Goal: Check status

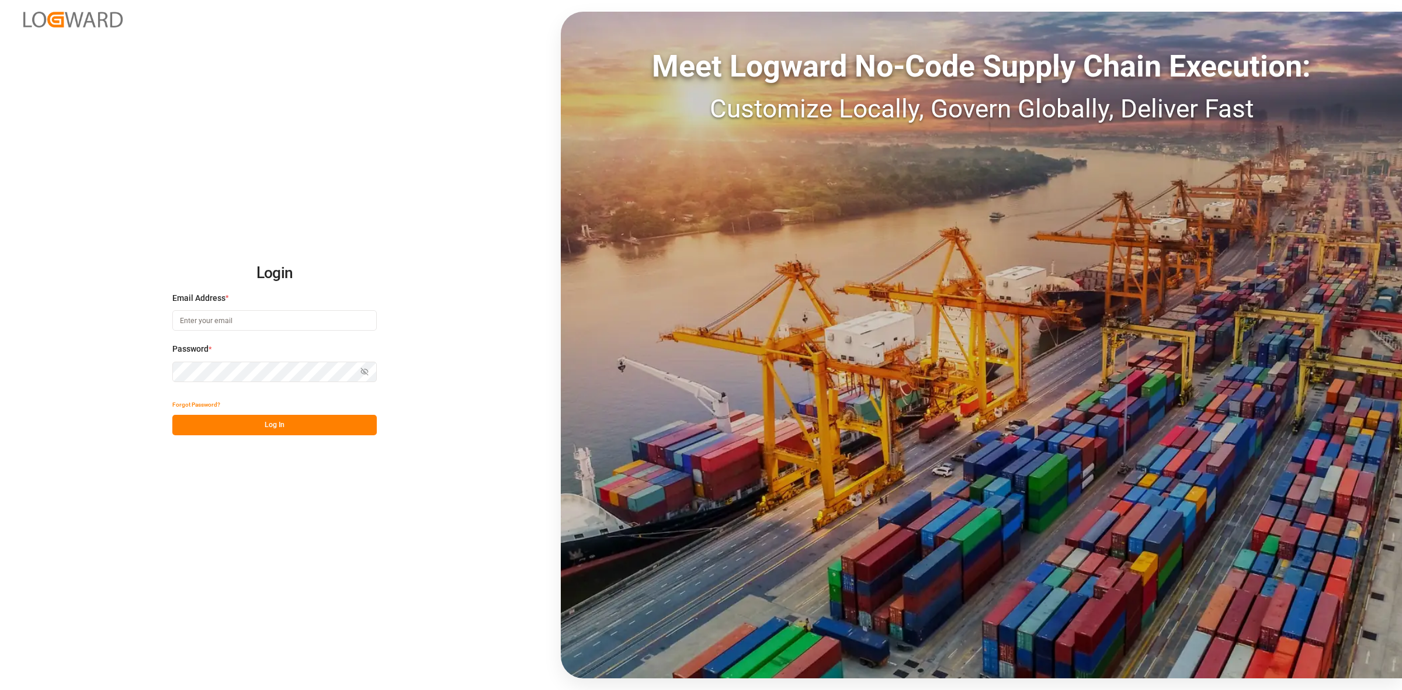
type input "maria.paterniani@jamindustries.com"
click at [266, 427] on button "Log In" at bounding box center [274, 425] width 204 height 20
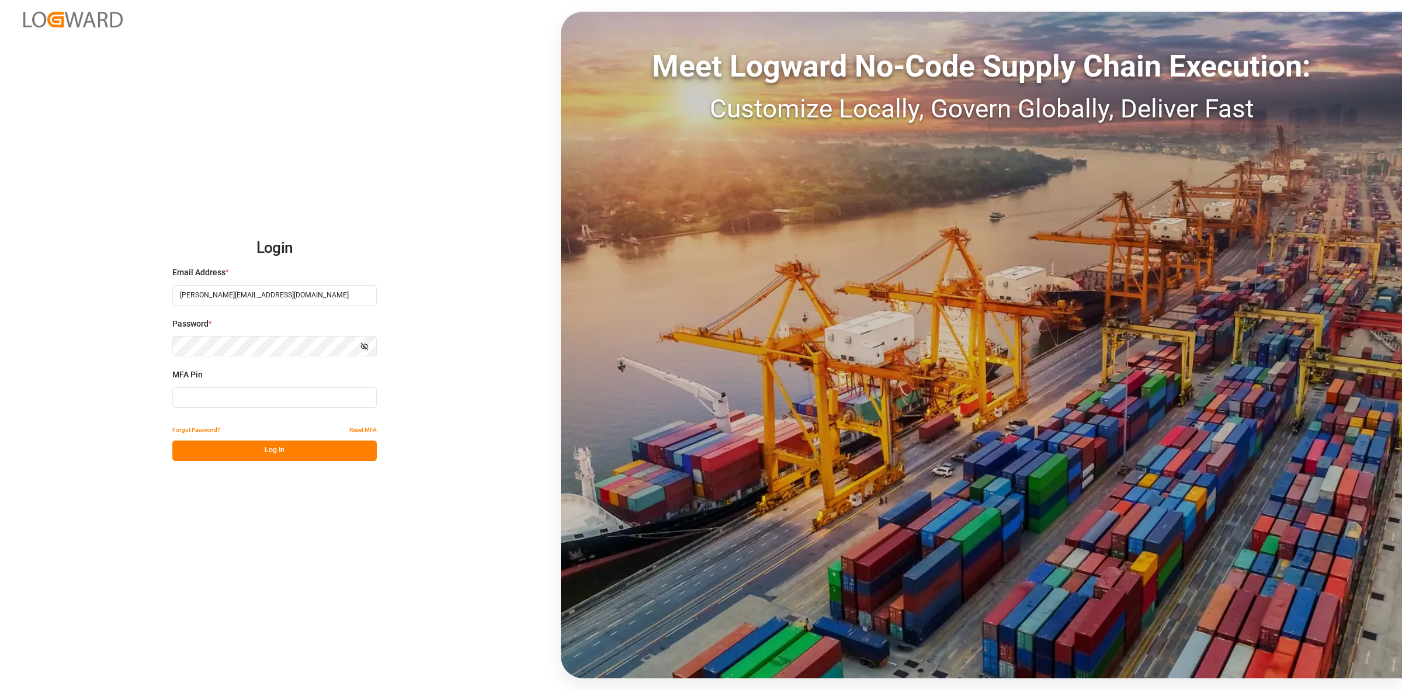
click at [200, 390] on input at bounding box center [274, 397] width 204 height 20
type input "682123"
click at [265, 446] on button "Log In" at bounding box center [274, 450] width 204 height 20
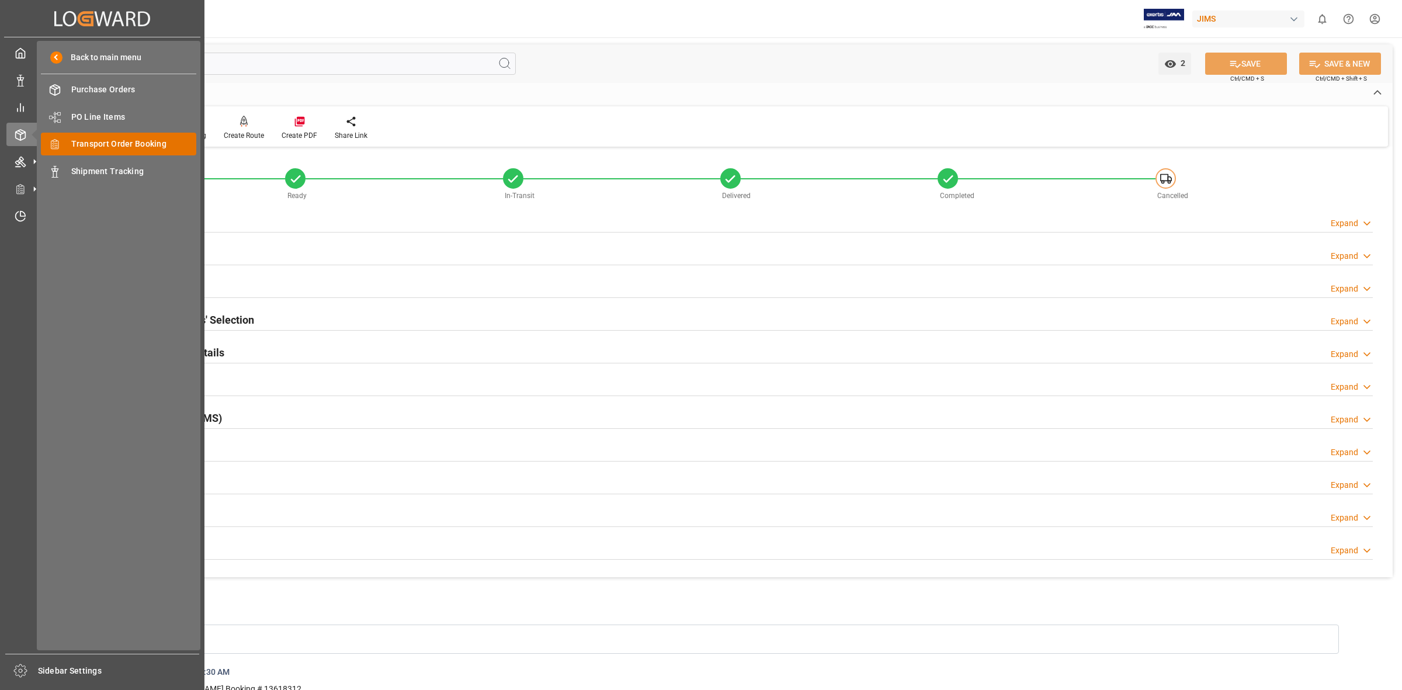
click at [114, 145] on span "Transport Order Booking" at bounding box center [134, 144] width 126 height 12
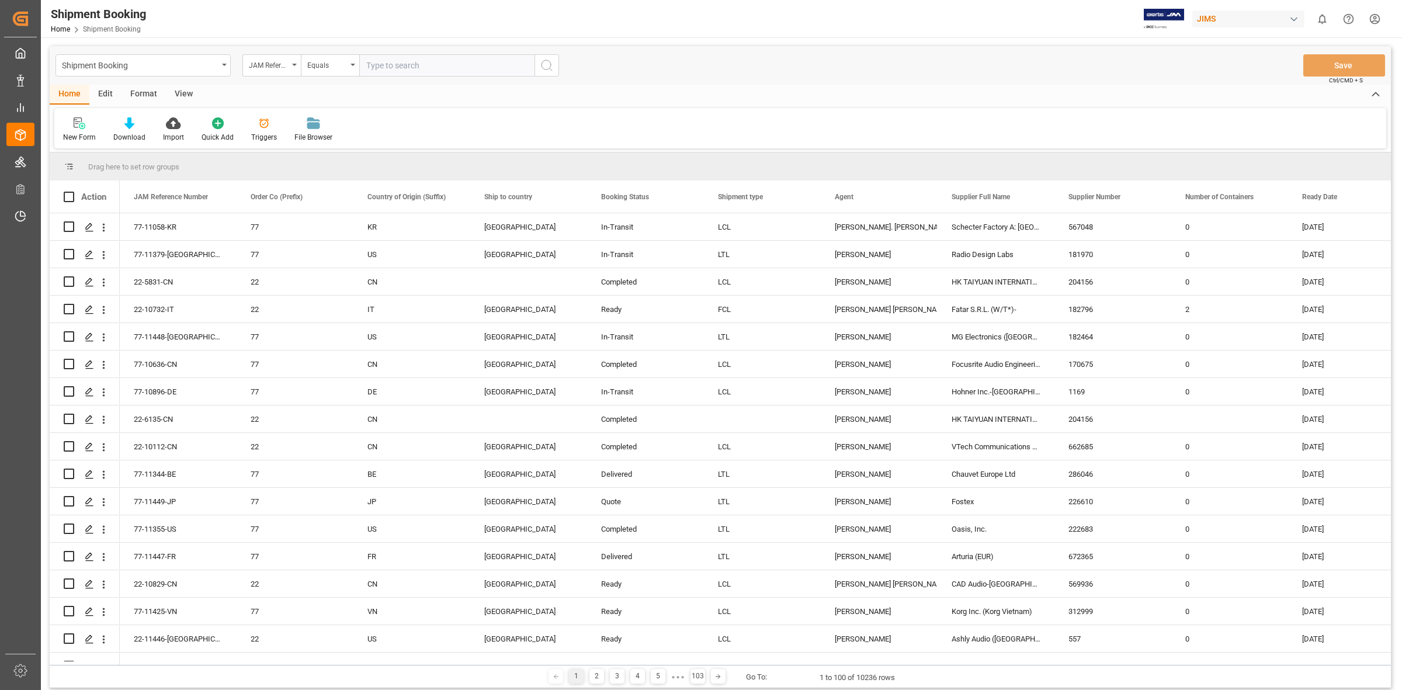
click at [360, 69] on input "text" at bounding box center [446, 65] width 175 height 22
type input "77-10146-cn"
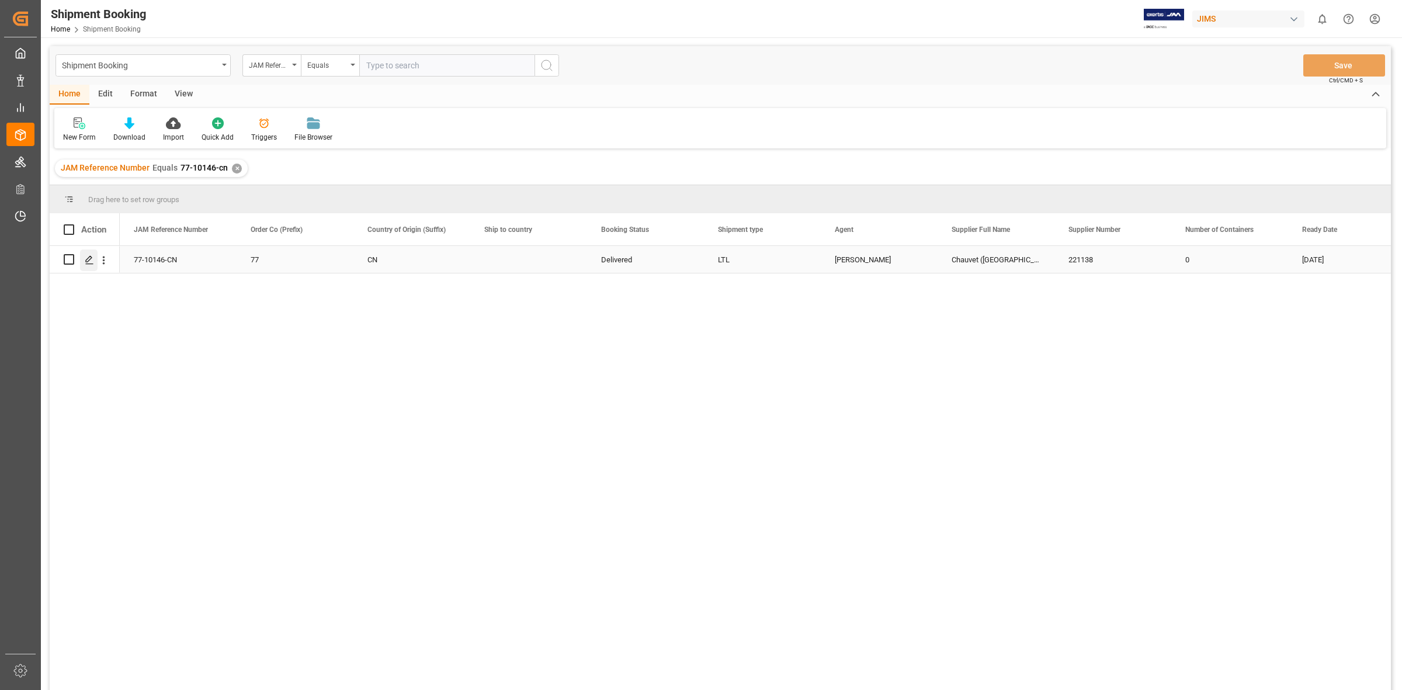
click at [93, 257] on icon "Press SPACE to select this row." at bounding box center [89, 259] width 9 height 9
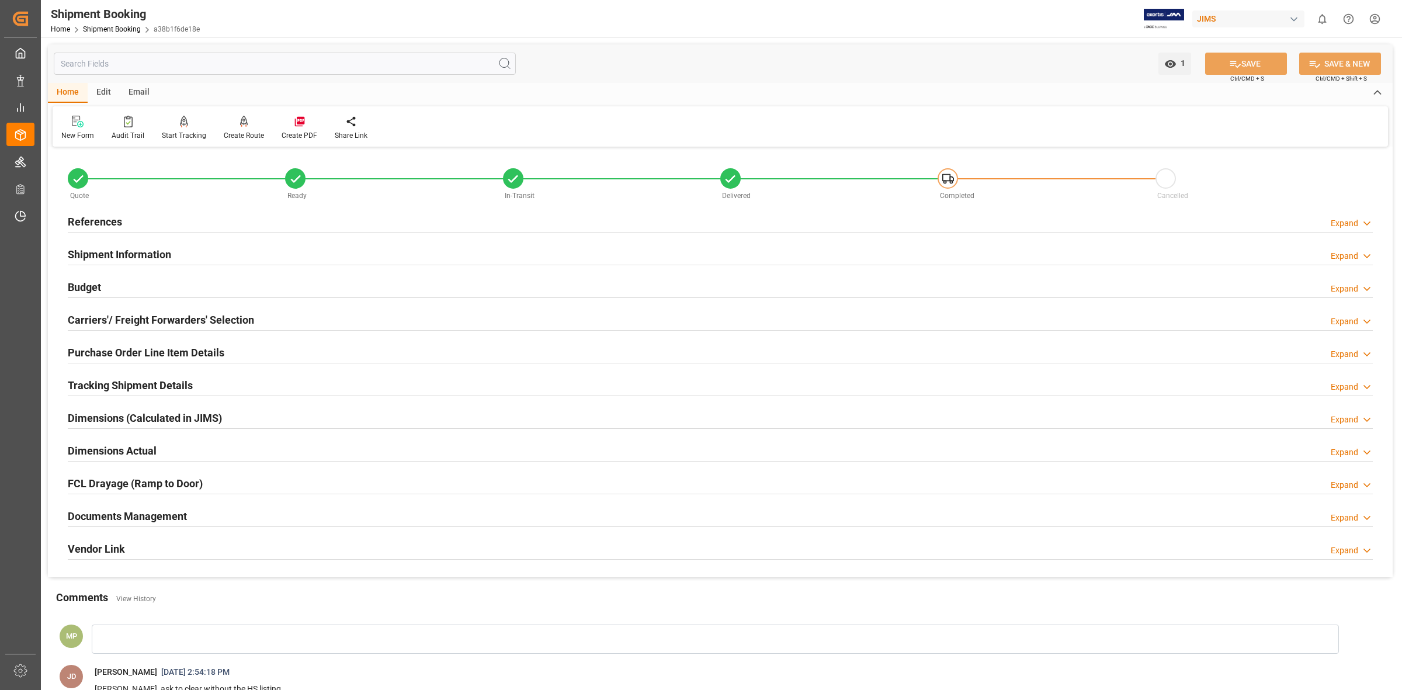
click at [1344, 522] on div "Expand" at bounding box center [1344, 518] width 27 height 12
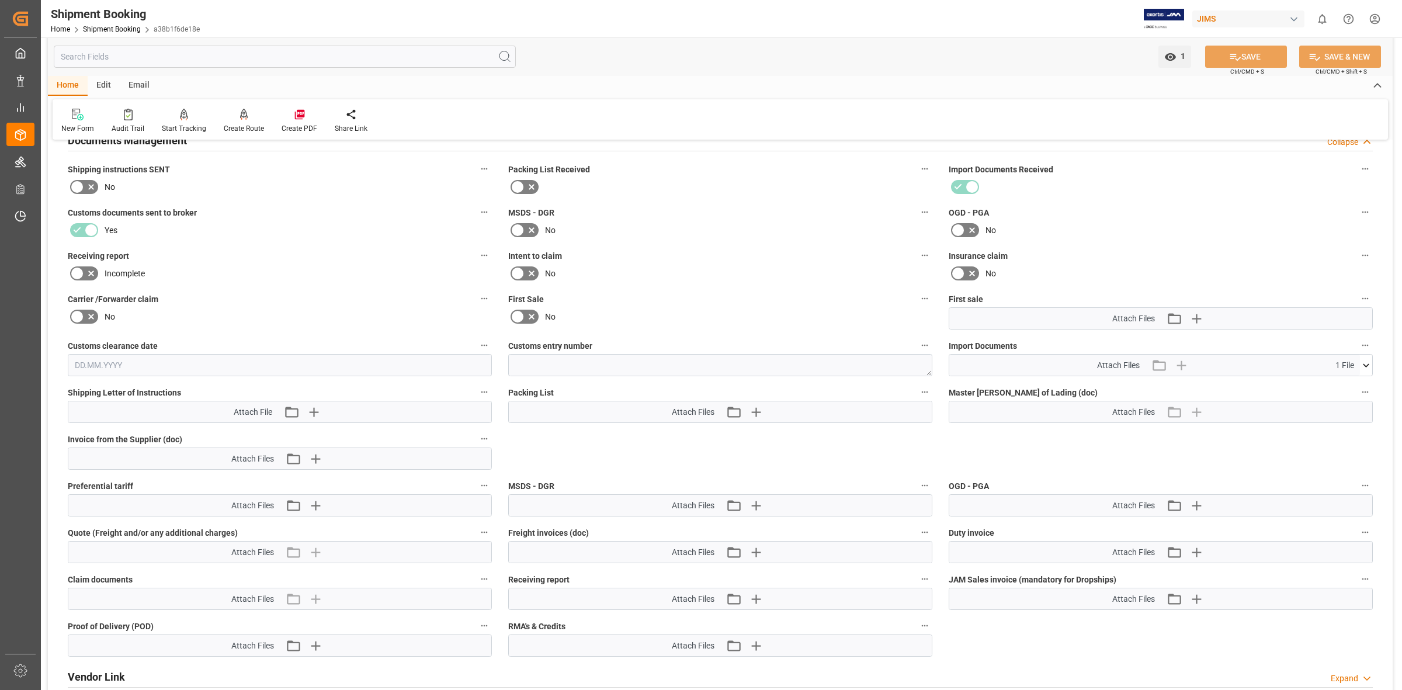
scroll to position [365, 0]
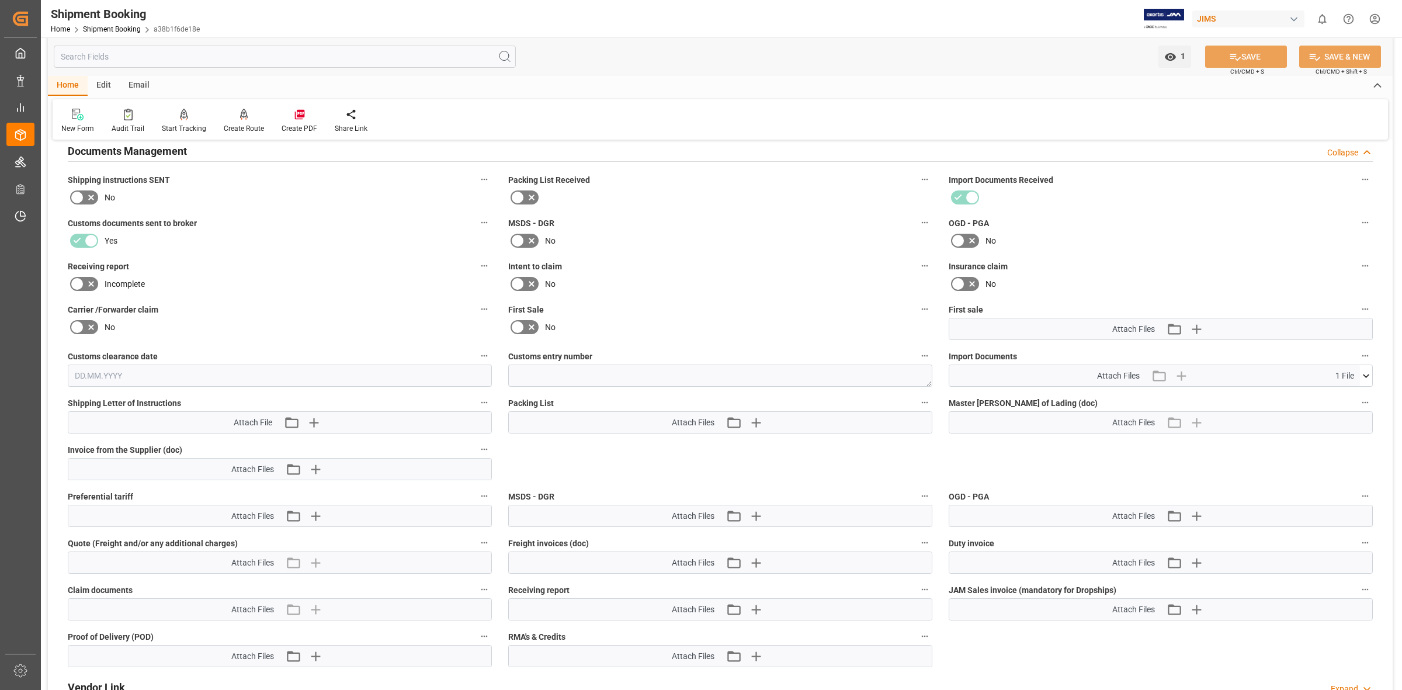
click at [1362, 372] on icon at bounding box center [1366, 376] width 12 height 12
click at [1333, 395] on icon at bounding box center [1335, 397] width 9 height 9
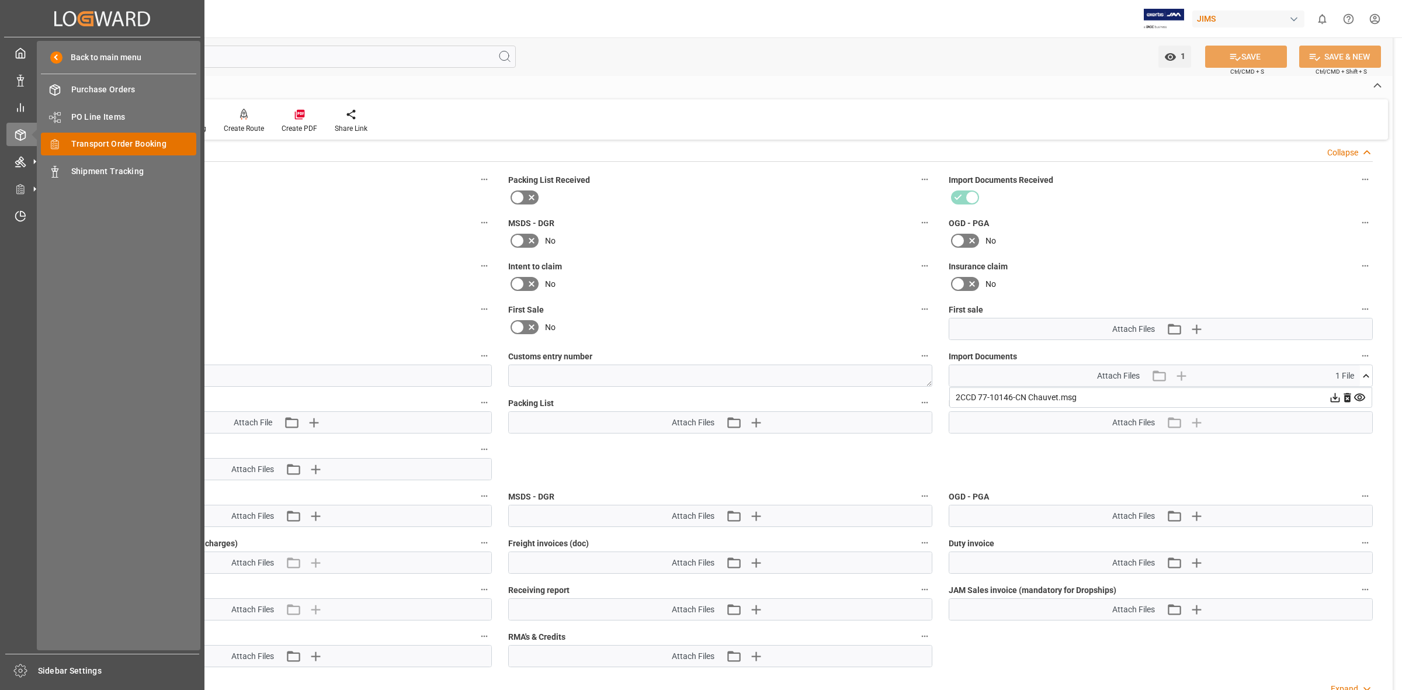
click at [76, 146] on span "Transport Order Booking" at bounding box center [134, 144] width 126 height 12
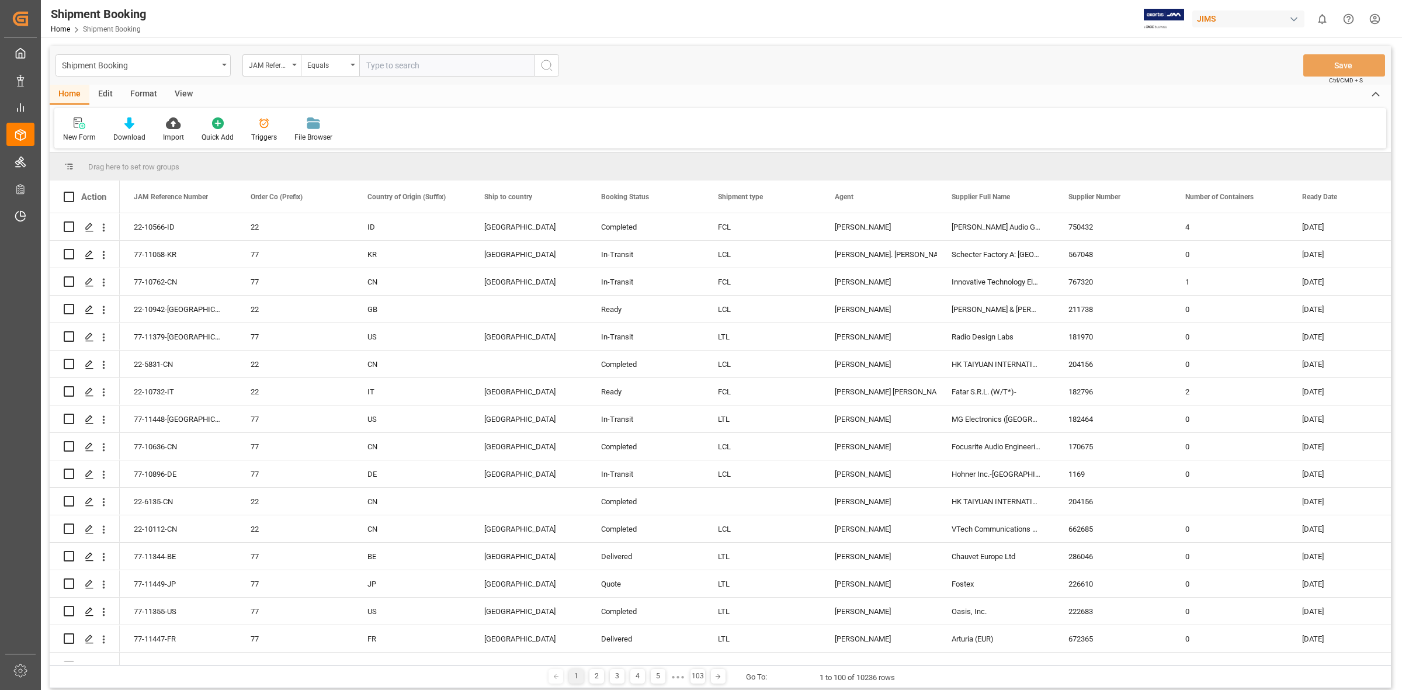
click at [387, 71] on input "text" at bounding box center [446, 65] width 175 height 22
type input "77-8958-CN"
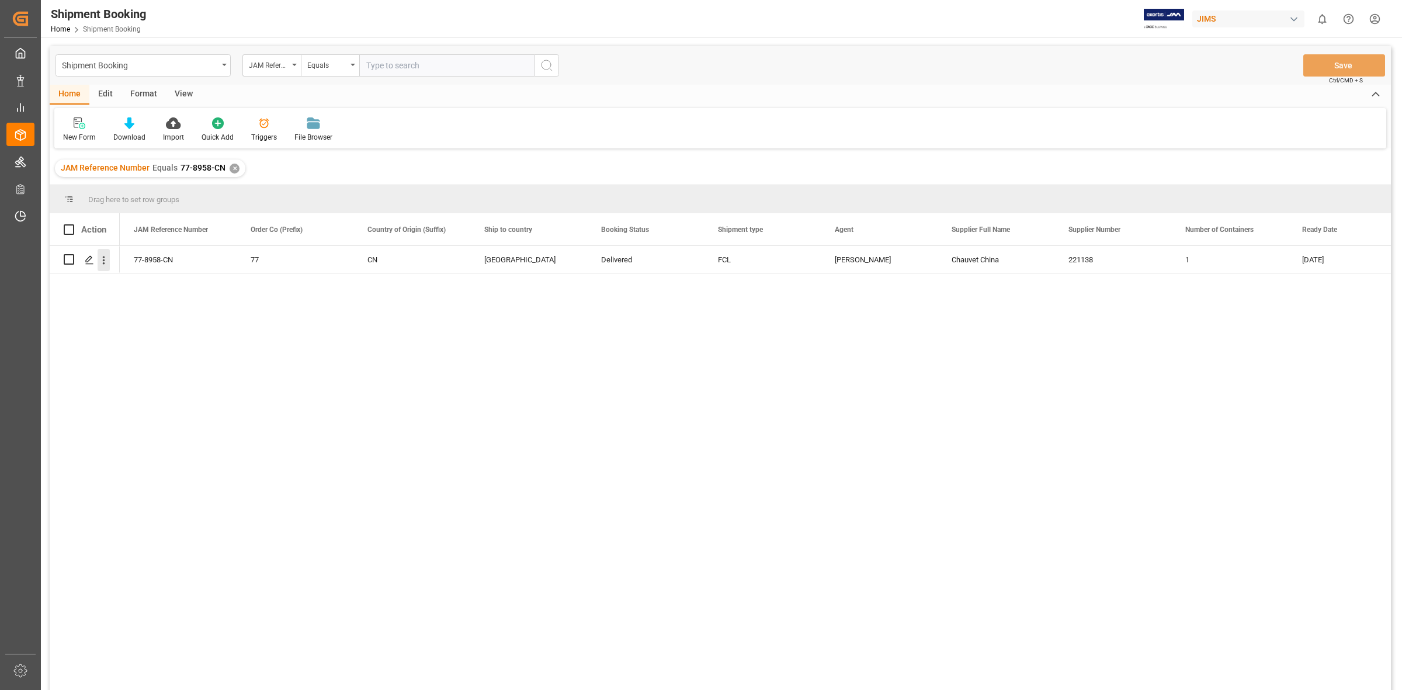
drag, startPoint x: 228, startPoint y: 310, endPoint x: 106, endPoint y: 258, distance: 132.2
click at [225, 310] on div "77-8958-CN 77 CN Canada Delivered FCL [PERSON_NAME] Chauvet China 221138 1 [DAT…" at bounding box center [755, 472] width 1271 height 452
click at [89, 255] on icon "Press SPACE to select this row." at bounding box center [89, 259] width 9 height 9
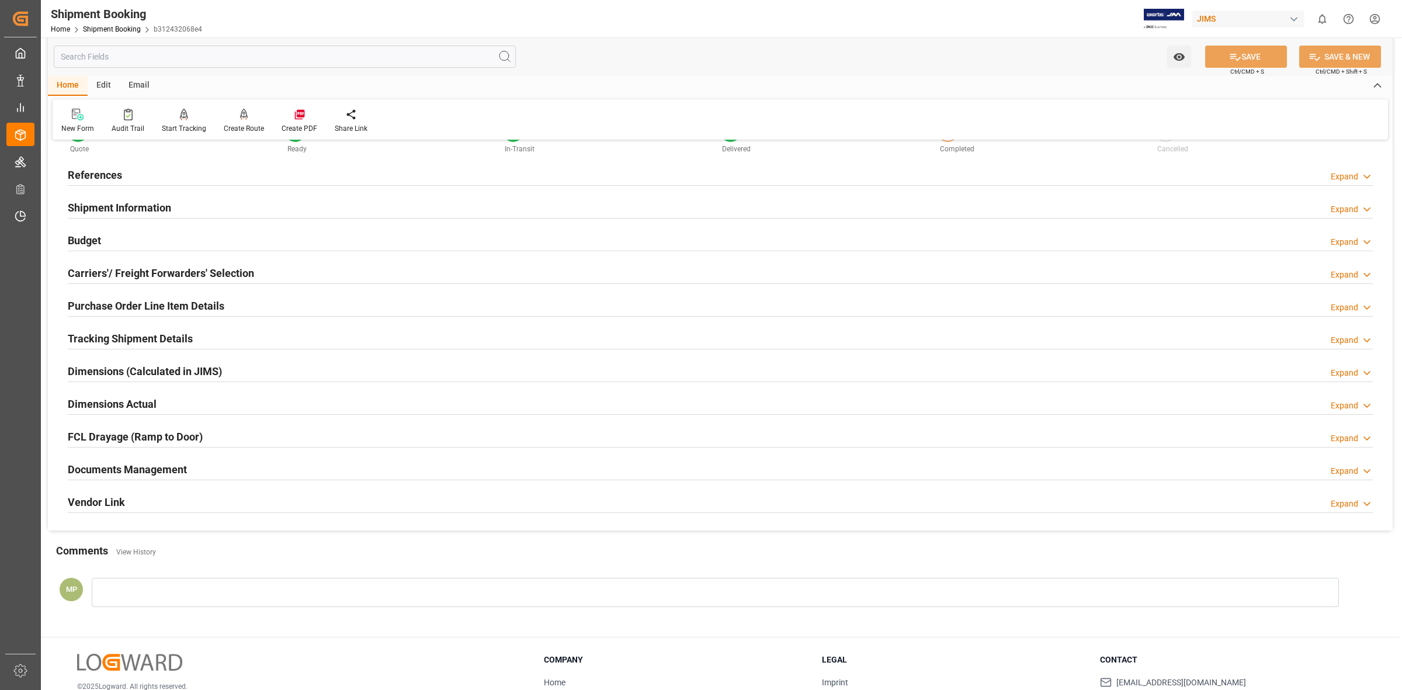
scroll to position [126, 0]
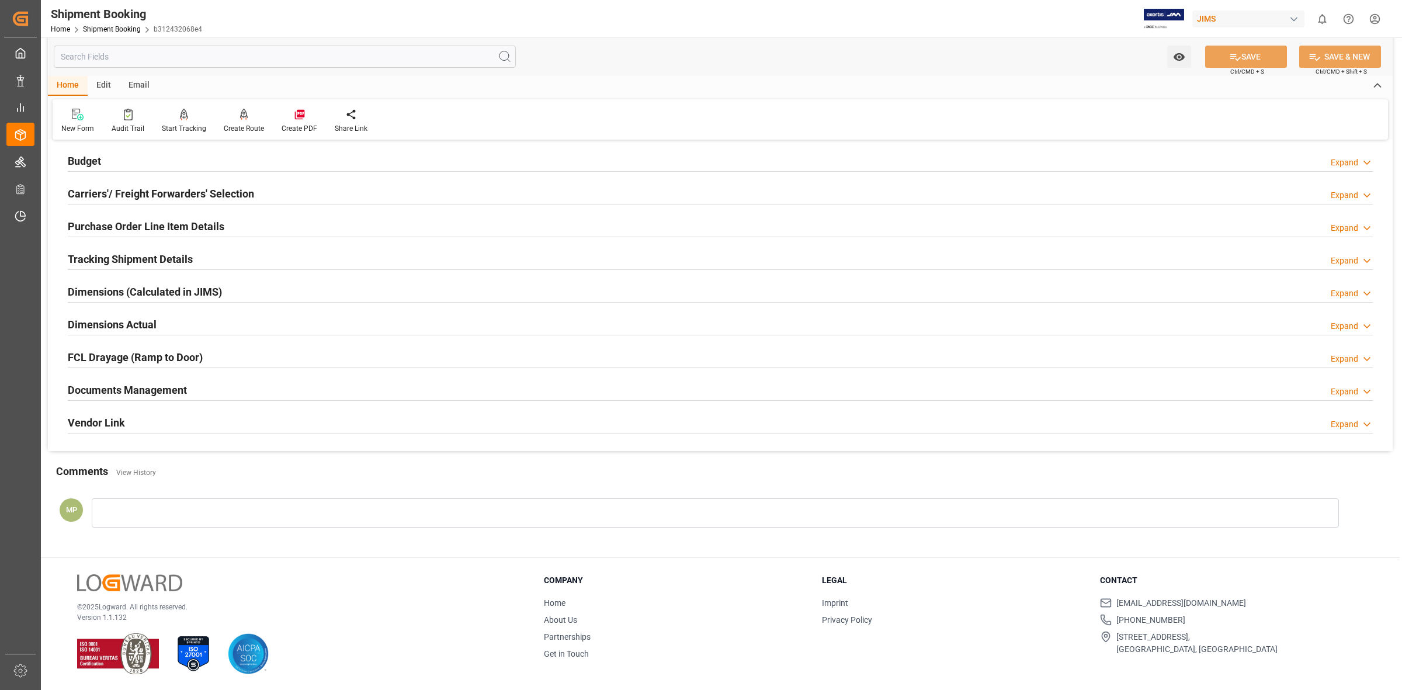
click at [1335, 395] on div "Expand" at bounding box center [1344, 392] width 27 height 12
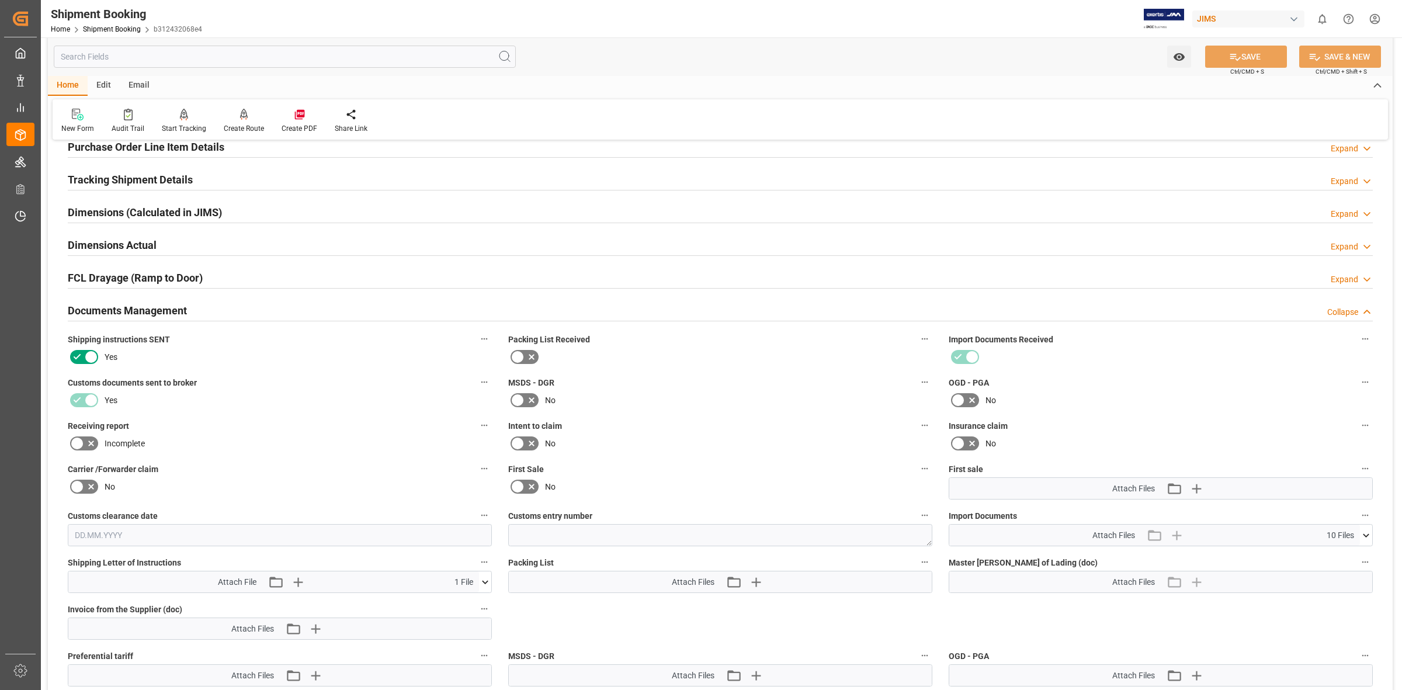
scroll to position [345, 0]
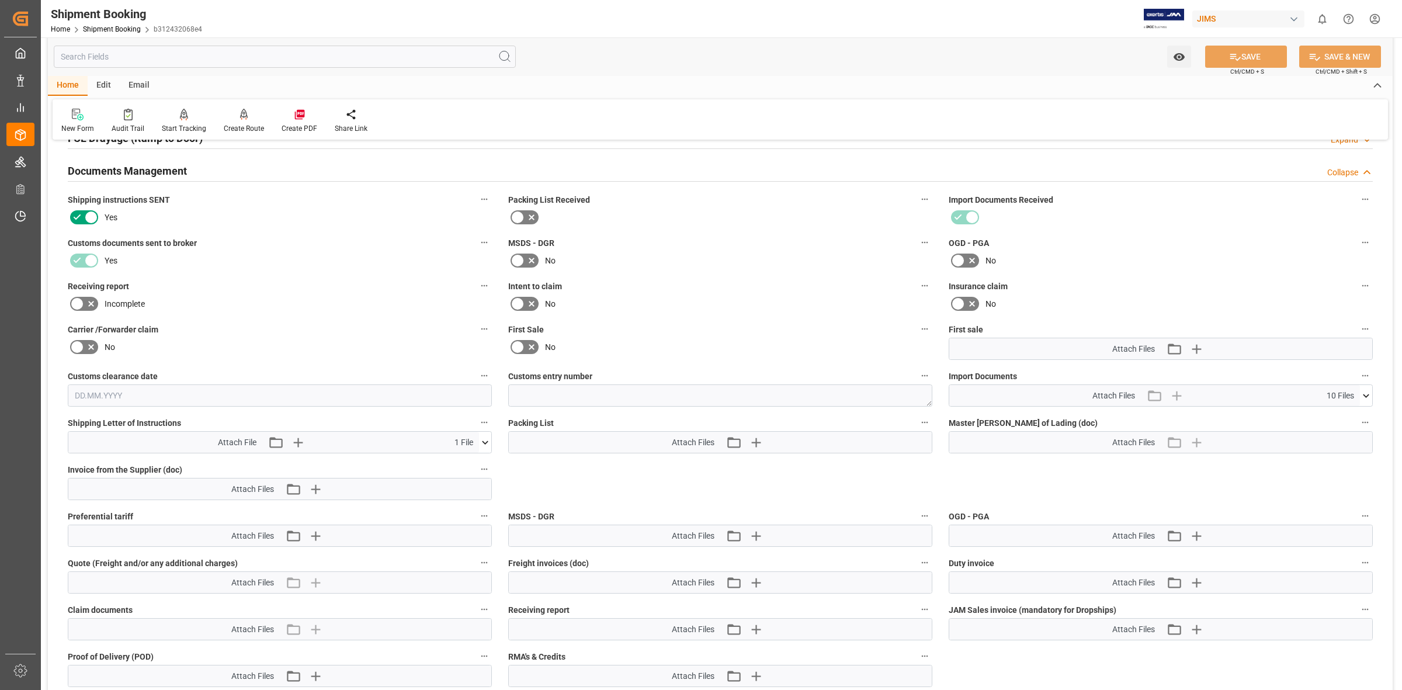
click at [485, 440] on icon at bounding box center [485, 442] width 12 height 12
click at [451, 463] on icon at bounding box center [454, 464] width 12 height 12
click at [1363, 390] on icon at bounding box center [1366, 396] width 12 height 12
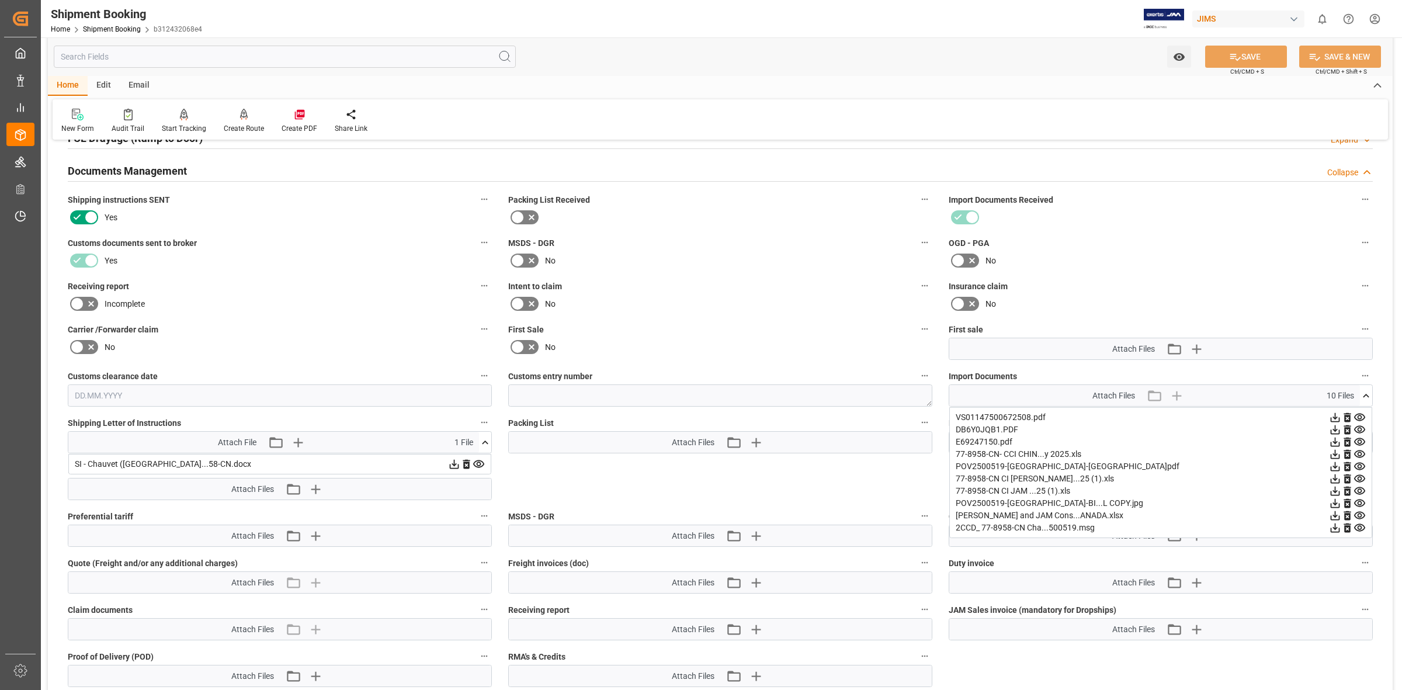
click at [1336, 476] on icon at bounding box center [1335, 479] width 12 height 12
click at [1335, 454] on icon at bounding box center [1335, 454] width 9 height 9
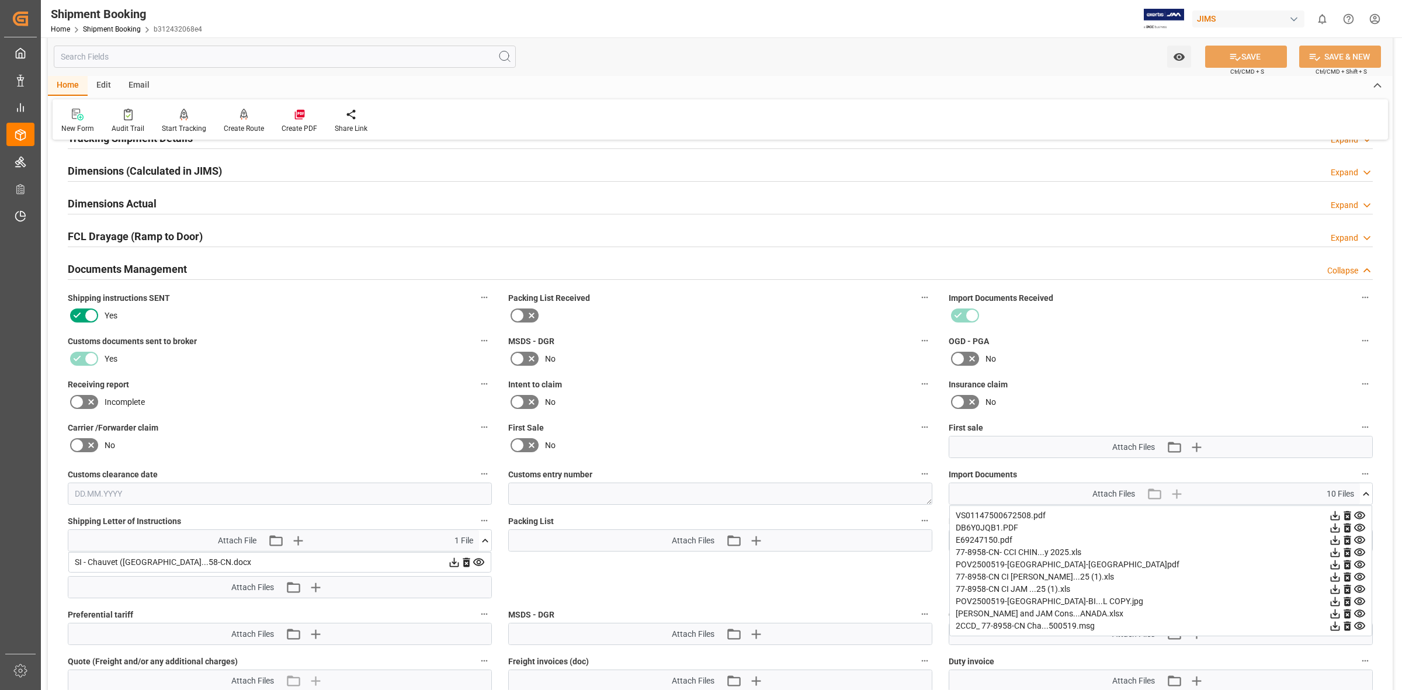
scroll to position [272, 0]
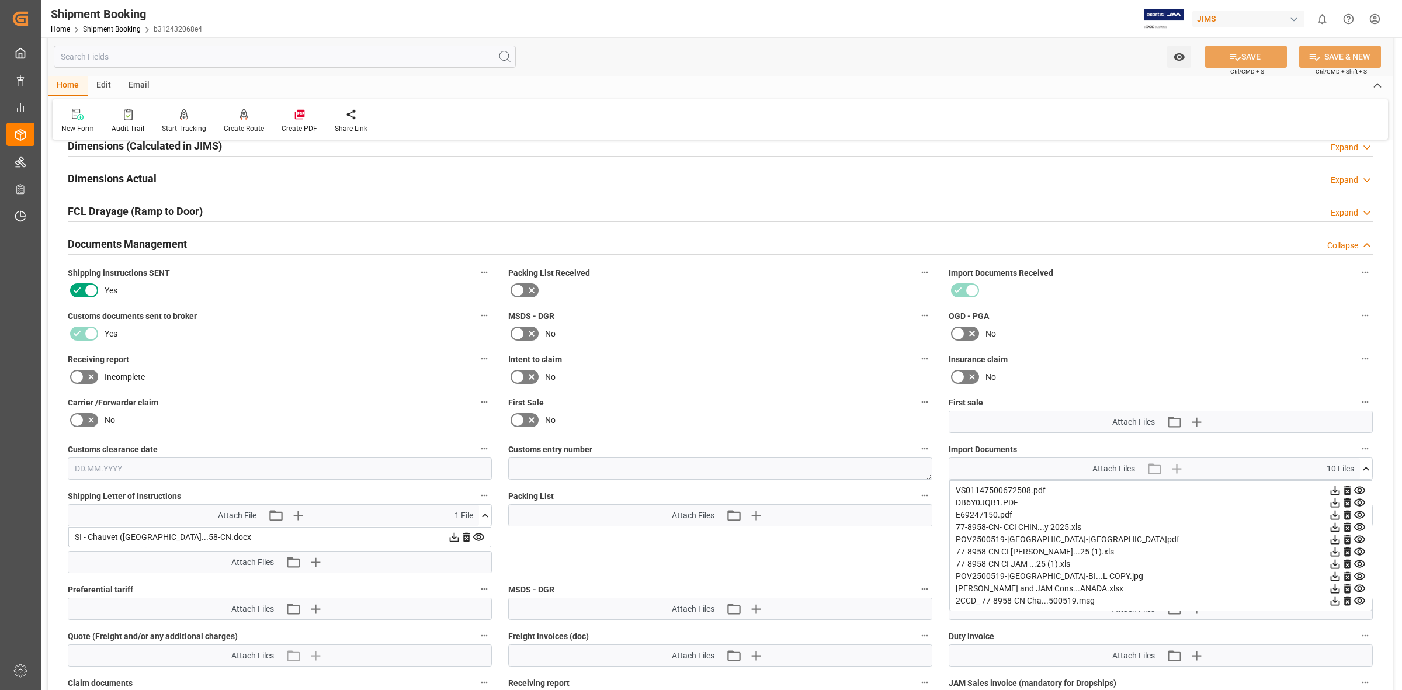
drag, startPoint x: 1338, startPoint y: 599, endPoint x: 1307, endPoint y: 599, distance: 30.4
click at [1338, 599] on icon at bounding box center [1335, 601] width 12 height 12
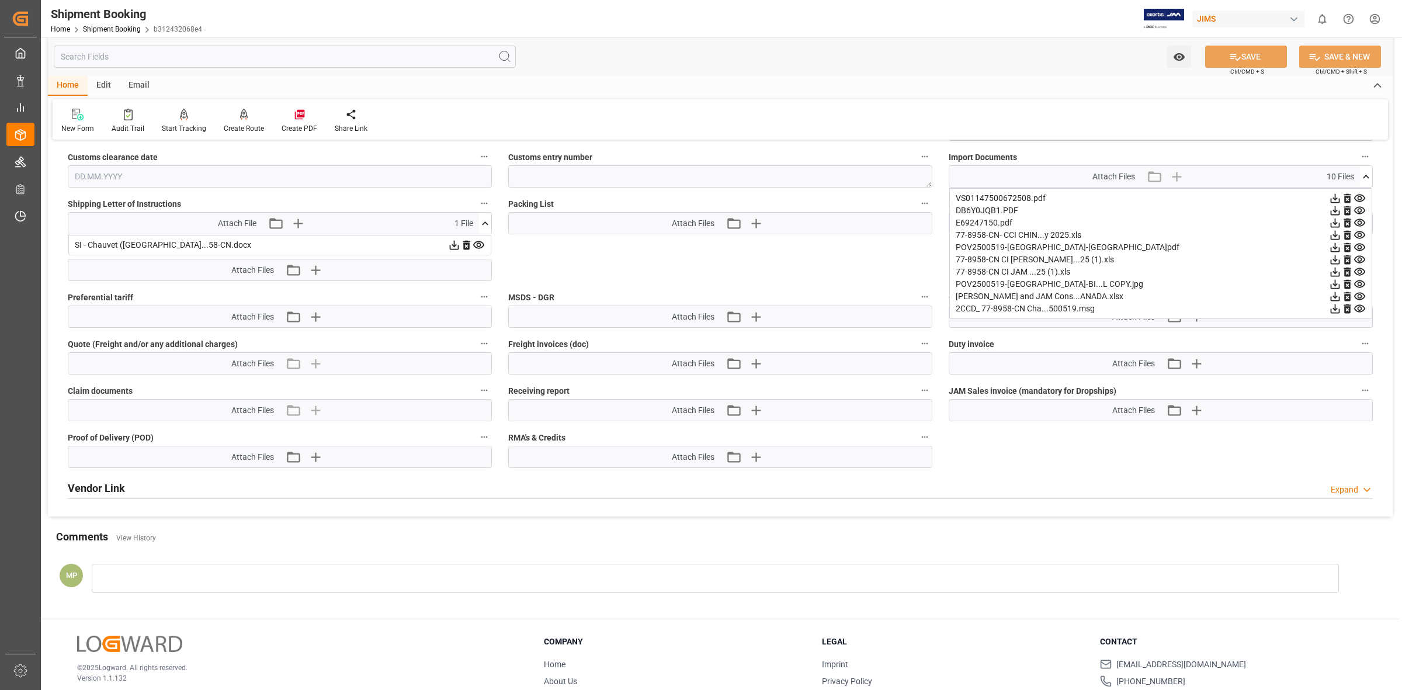
scroll to position [491, 0]
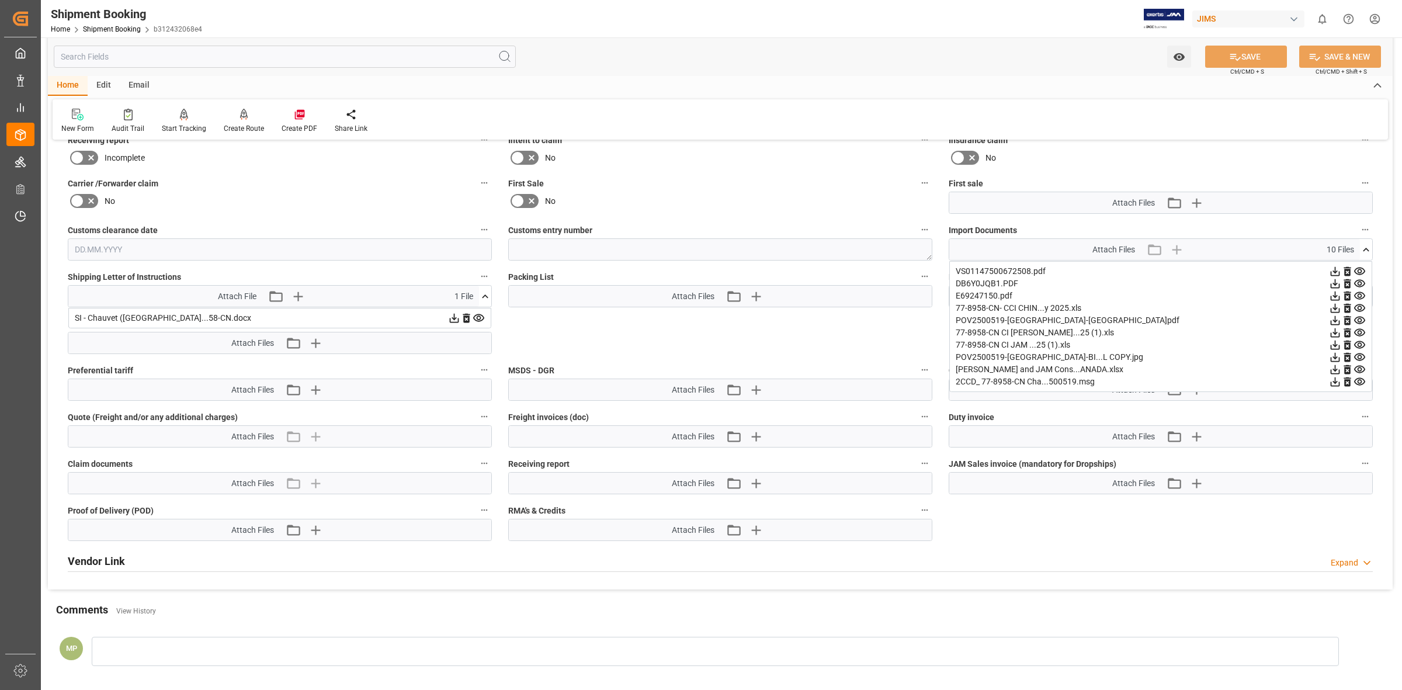
click at [862, 120] on div "New Form Audit Trail Start Tracking Create Empty Shipment Tracking Create Route…" at bounding box center [720, 119] width 1335 height 40
